Goal: Find specific fact: Find specific fact

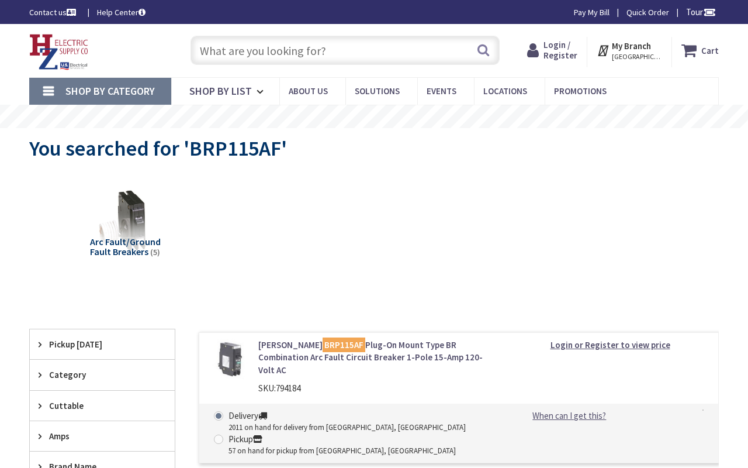
type input "Foothill Blvd, Sylmar, CA 91342, USA"
